Goal: Transaction & Acquisition: Obtain resource

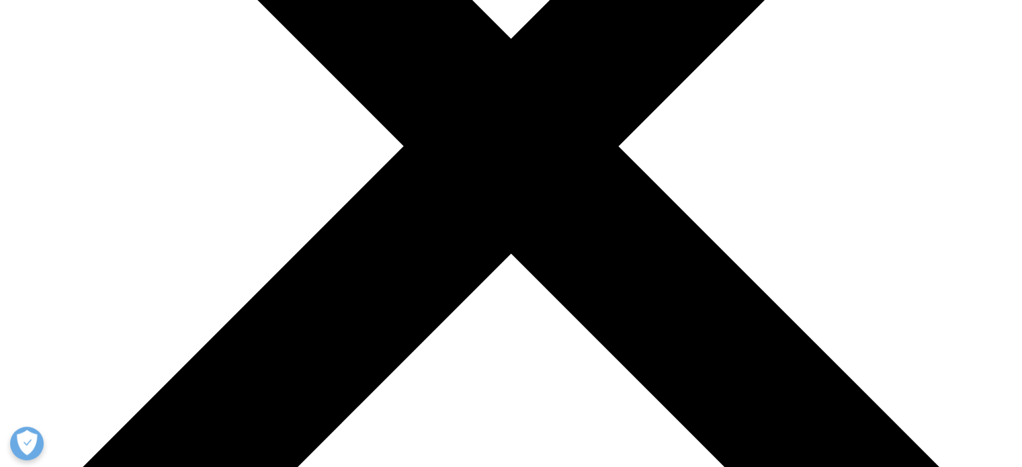
scroll to position [403, 0]
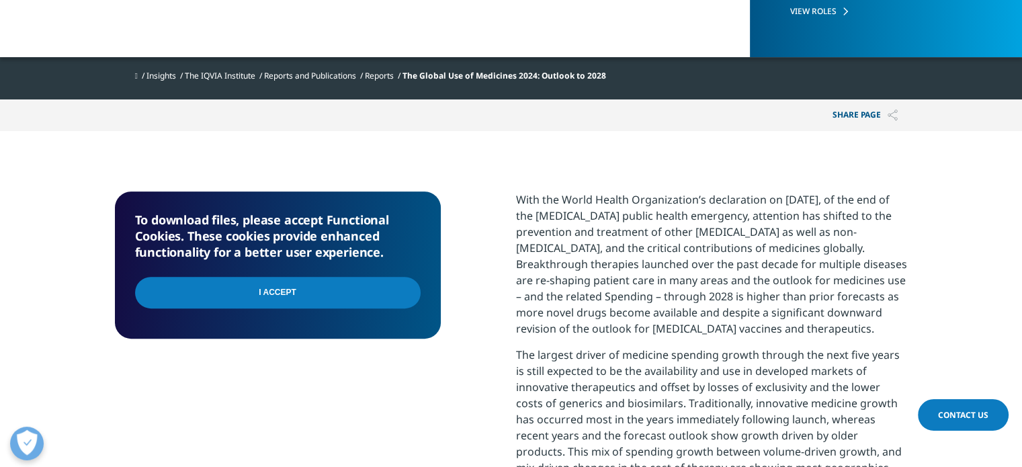
click at [374, 300] on input "I Accept" at bounding box center [277, 293] width 285 height 32
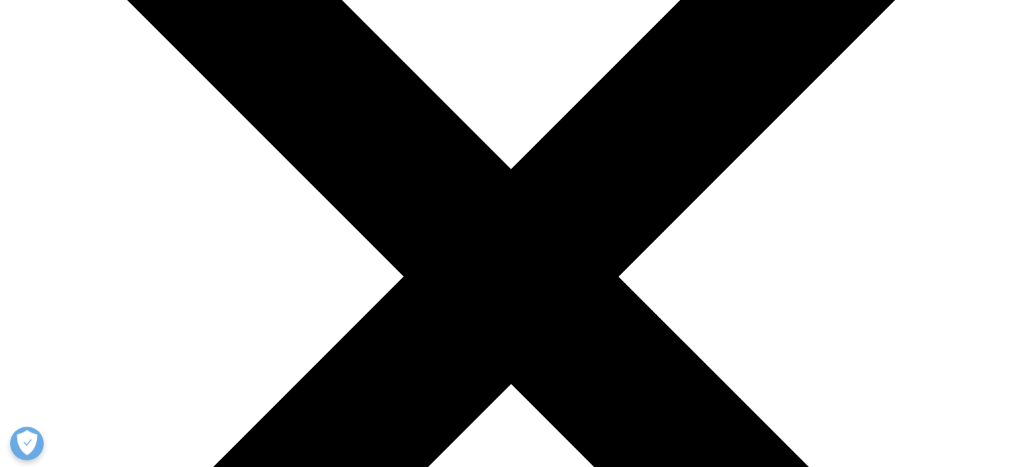
scroll to position [64, 0]
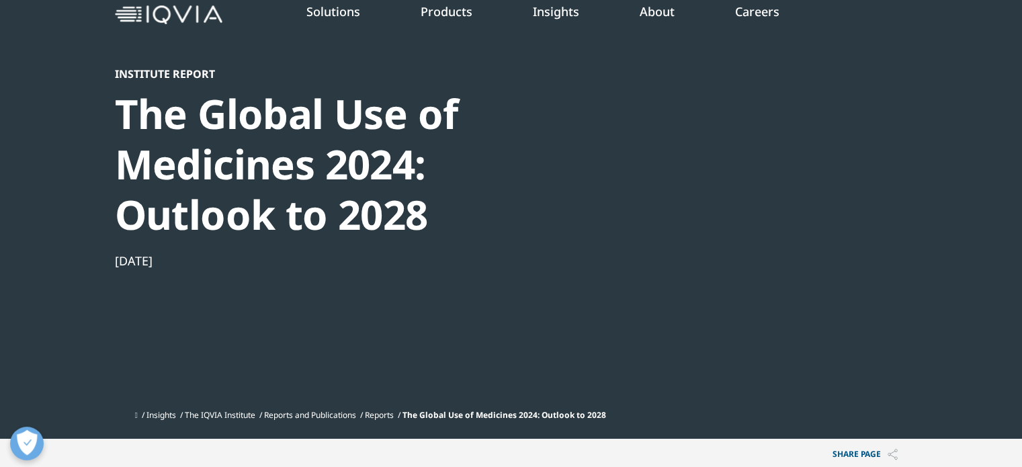
click at [804, 195] on div at bounding box center [777, 218] width 259 height 302
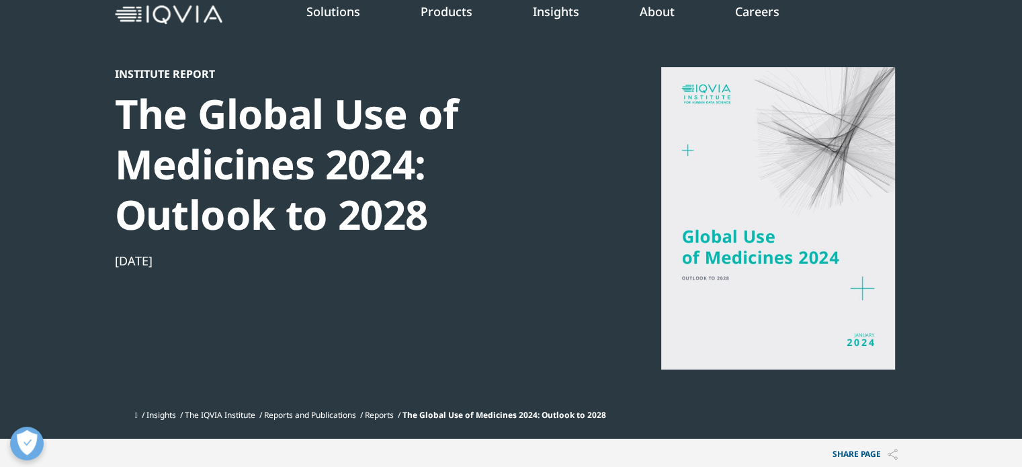
click at [781, 353] on div at bounding box center [777, 218] width 259 height 302
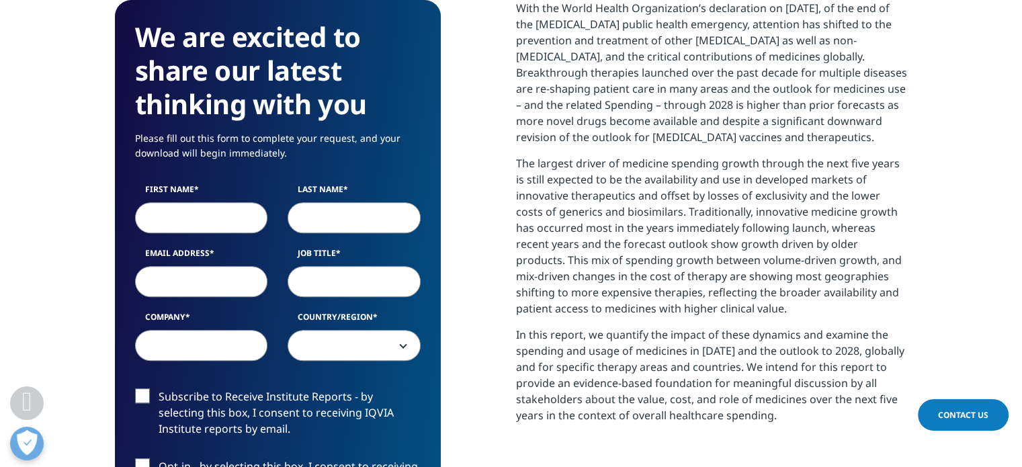
scroll to position [601, 0]
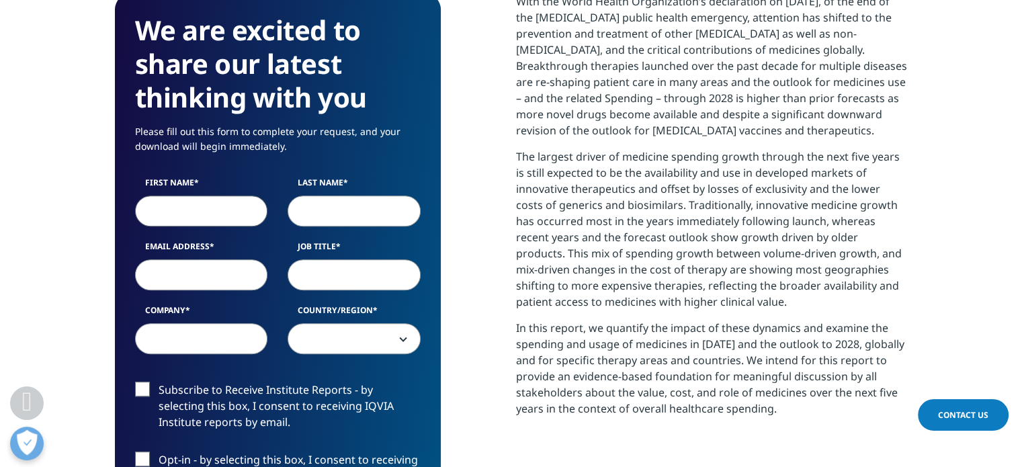
click at [183, 210] on input "First Name" at bounding box center [201, 210] width 133 height 31
type input "ㅊ"
type input "[PERSON_NAME]"
type input "seomoon"
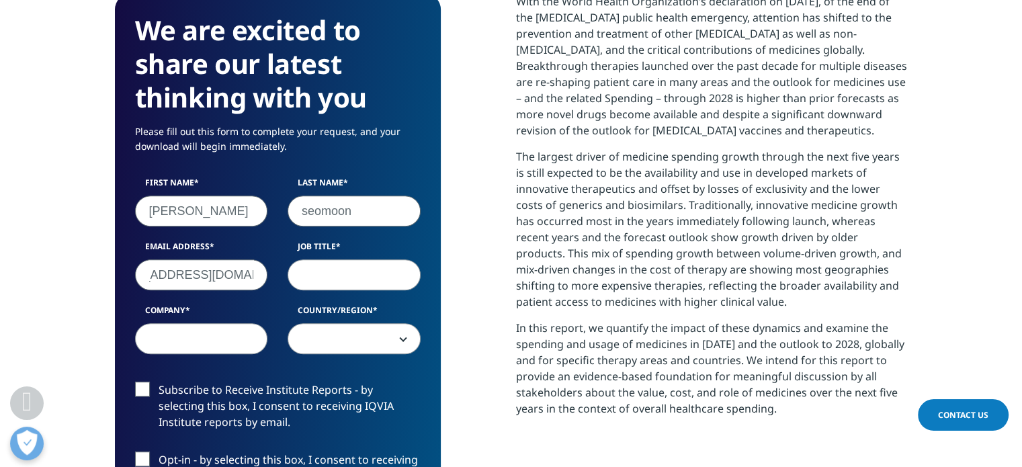
type input "[EMAIL_ADDRESS][DOMAIN_NAME]"
type input "d"
type input "Intern"
type input "ㅎ"
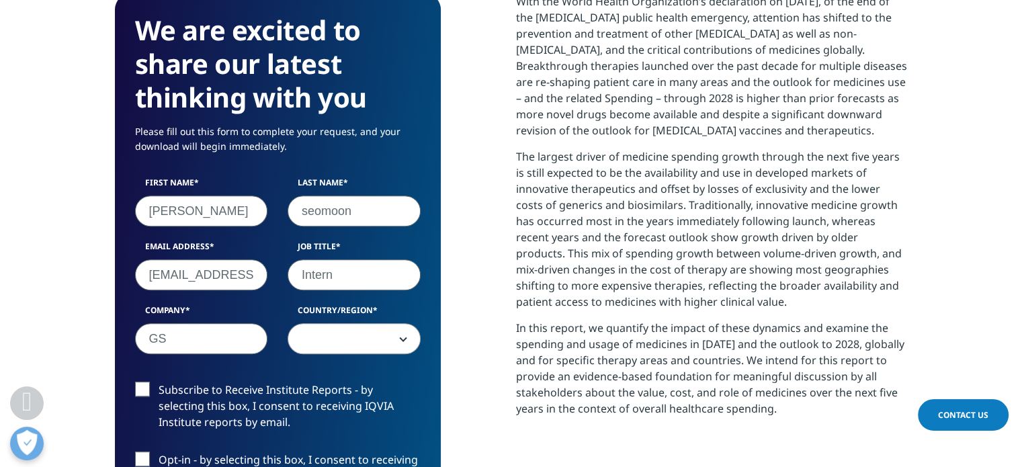
type input "GS"
click at [324, 333] on span at bounding box center [354, 339] width 132 height 31
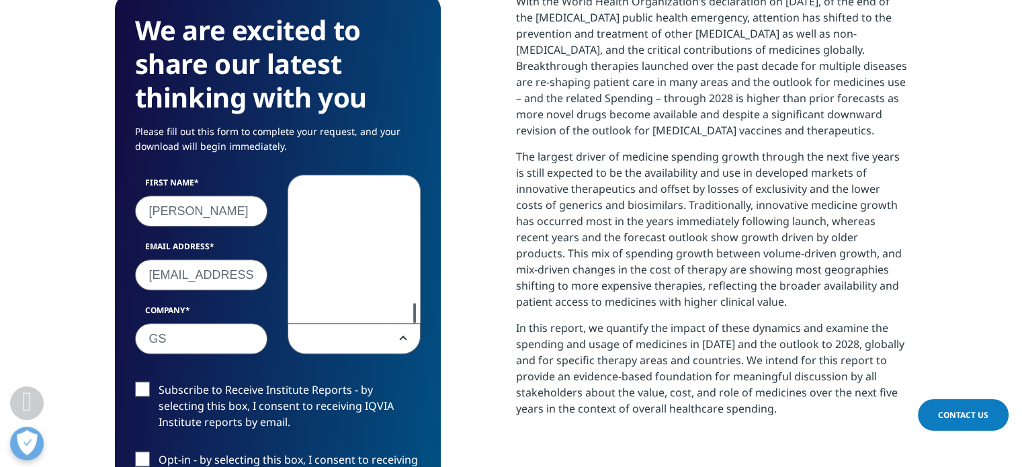
click at [421, 435] on div "We are excited to share our latest thinking with you Please fill out this form …" at bounding box center [278, 364] width 326 height 742
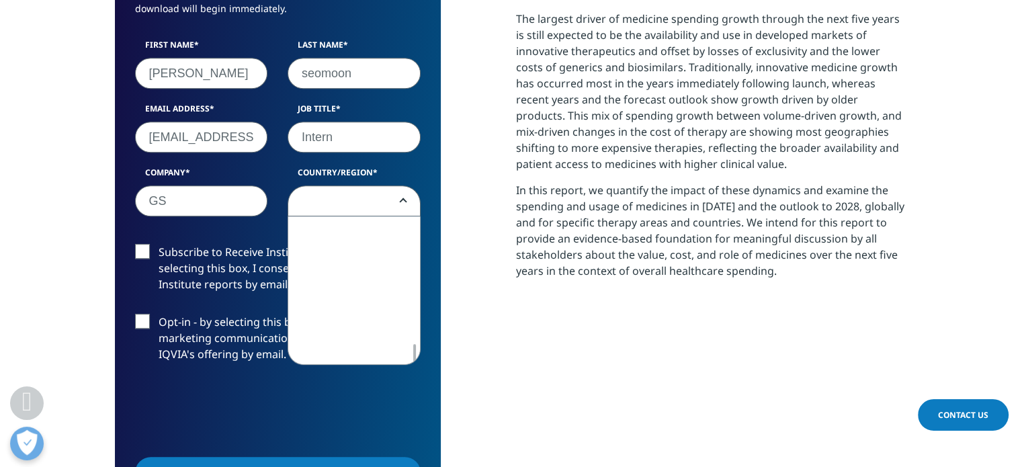
scroll to position [601, 0]
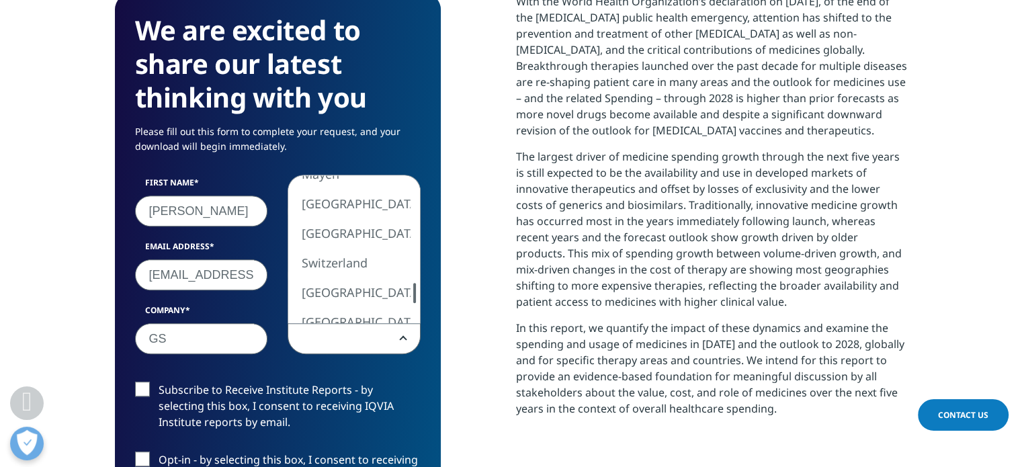
select select "[GEOGRAPHIC_DATA]"
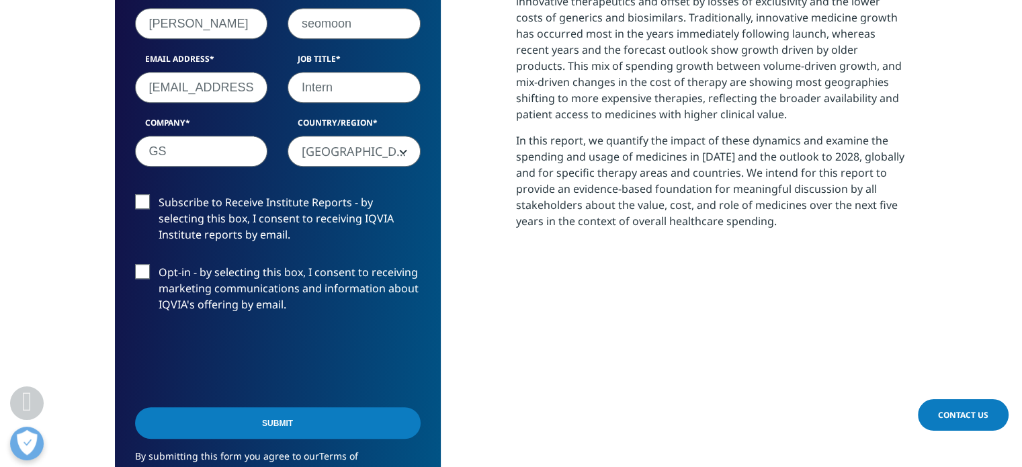
scroll to position [870, 0]
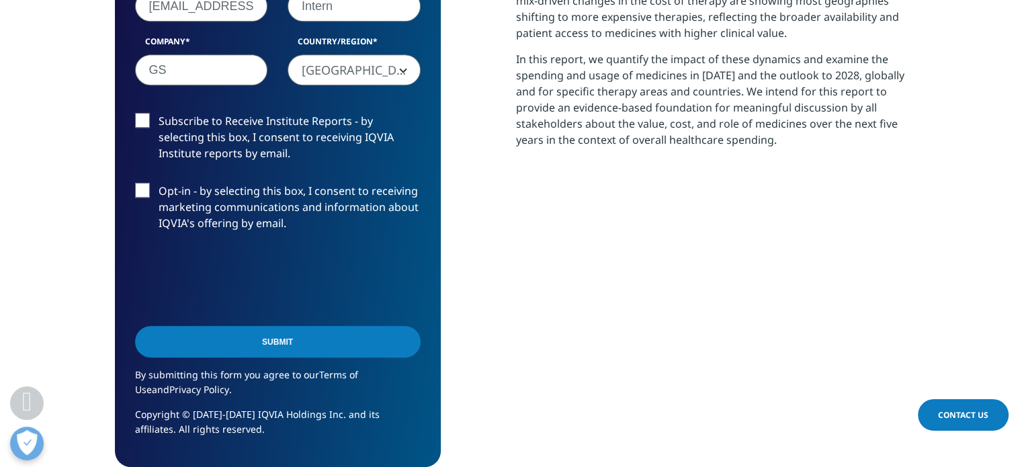
click at [137, 115] on label "Subscribe to Receive Institute Reports - by selecting this box, I consent to re…" at bounding box center [277, 141] width 285 height 56
click at [159, 113] on input "Subscribe to Receive Institute Reports - by selecting this box, I consent to re…" at bounding box center [159, 113] width 0 height 0
click at [142, 187] on label "Opt-in - by selecting this box, I consent to receiving marketing communications…" at bounding box center [277, 211] width 285 height 56
click at [159, 183] on input "Opt-in - by selecting this box, I consent to receiving marketing communications…" at bounding box center [159, 183] width 0 height 0
click at [213, 351] on input "Submit" at bounding box center [277, 342] width 285 height 32
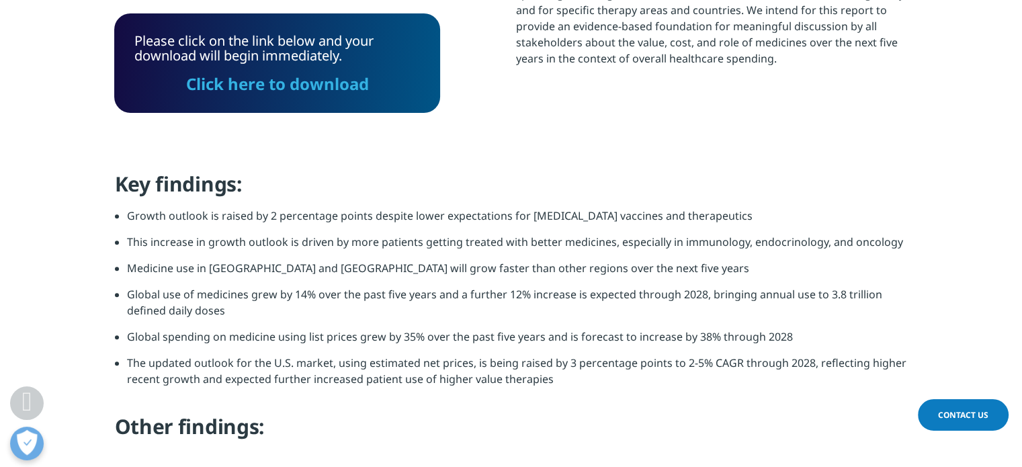
scroll to position [750, 0]
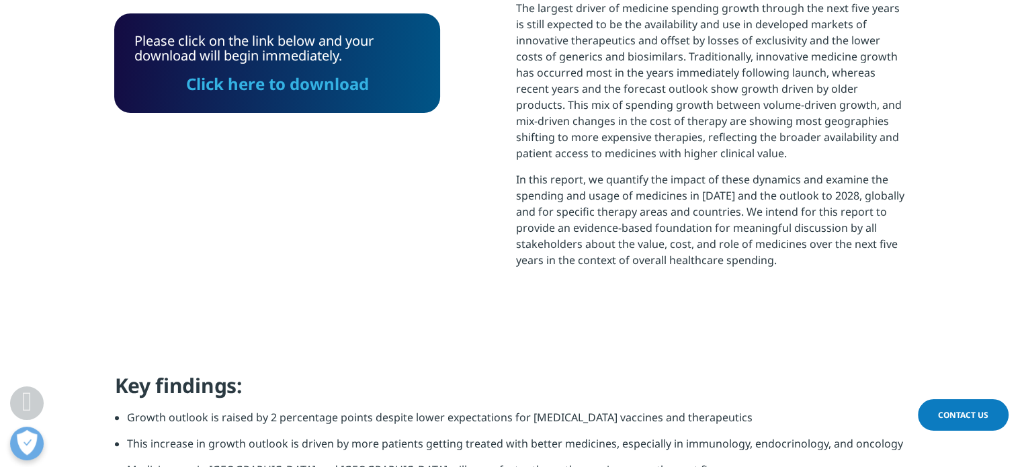
click at [306, 69] on div "Click here to download" at bounding box center [276, 78] width 285 height 30
click at [300, 91] on link "Click here to download" at bounding box center [277, 84] width 183 height 22
